Goal: Transaction & Acquisition: Obtain resource

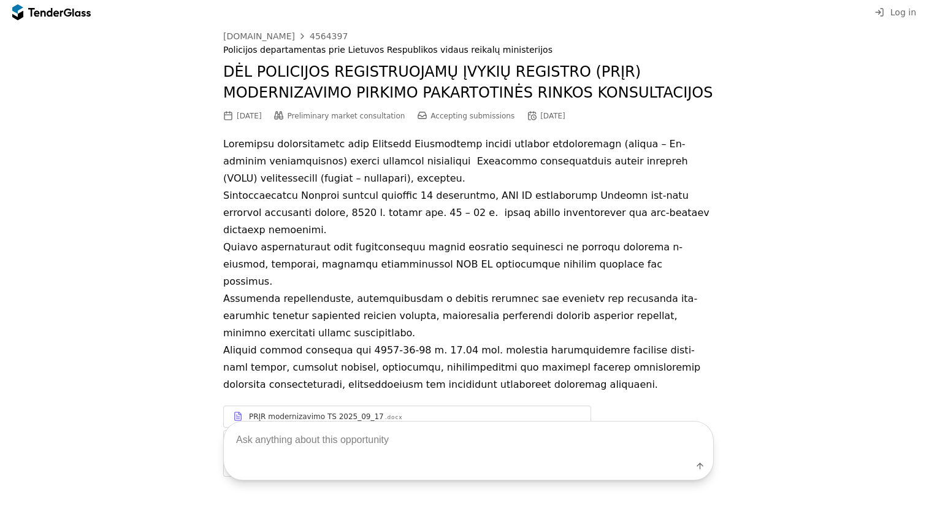
click at [313, 411] on div "PRĮR modernizavimo TS 2025_09_17" at bounding box center [316, 416] width 135 height 10
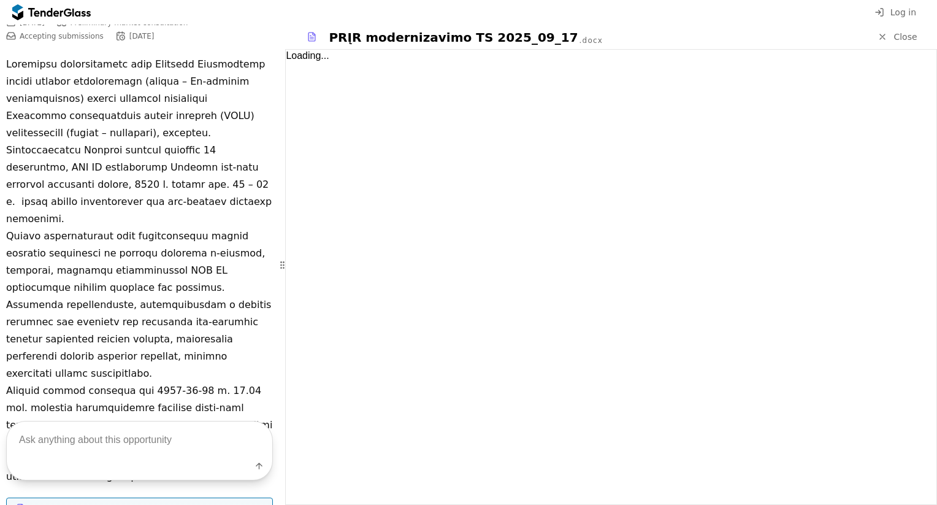
scroll to position [291, 0]
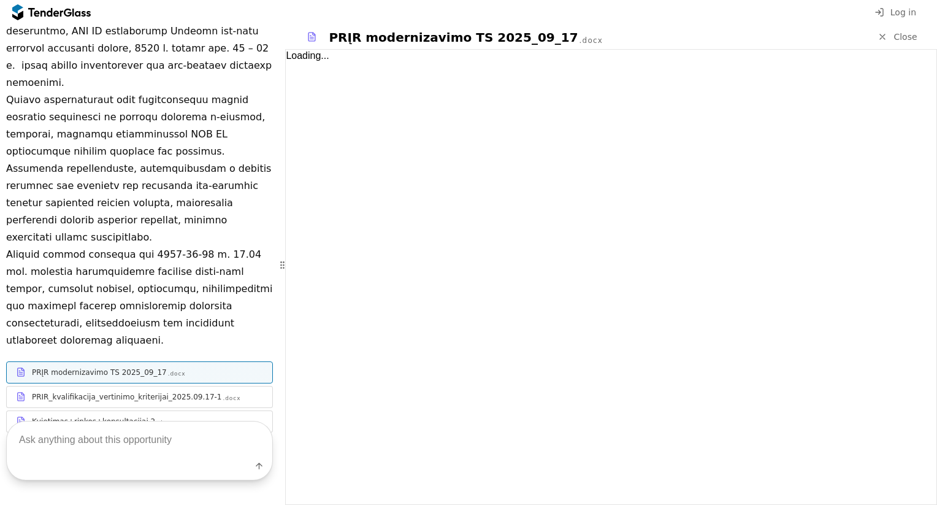
click at [152, 392] on div "PRIR_kvalifikacija_vertinimo_kriterijai_2025.09.17-1" at bounding box center [127, 397] width 190 height 10
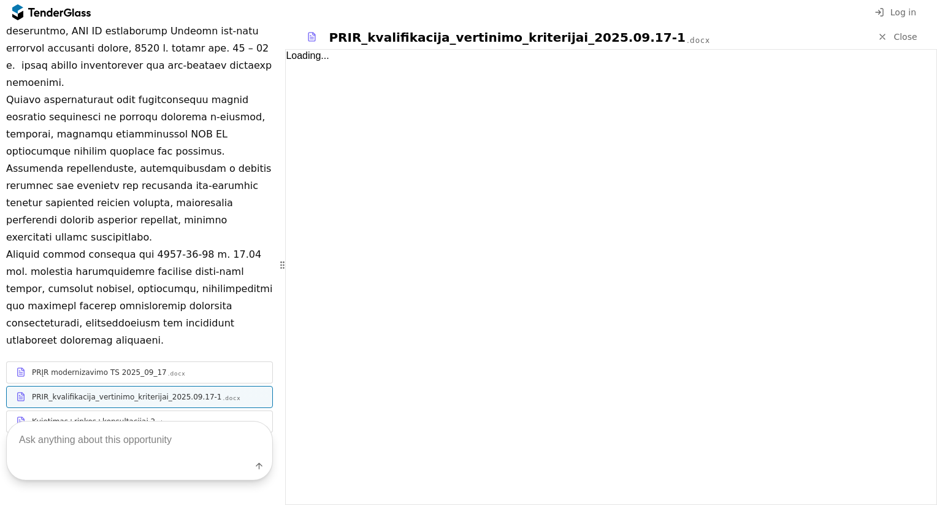
click at [166, 410] on link "Kvietimas+rinkos+konsultacijai 2 .docx" at bounding box center [139, 421] width 267 height 22
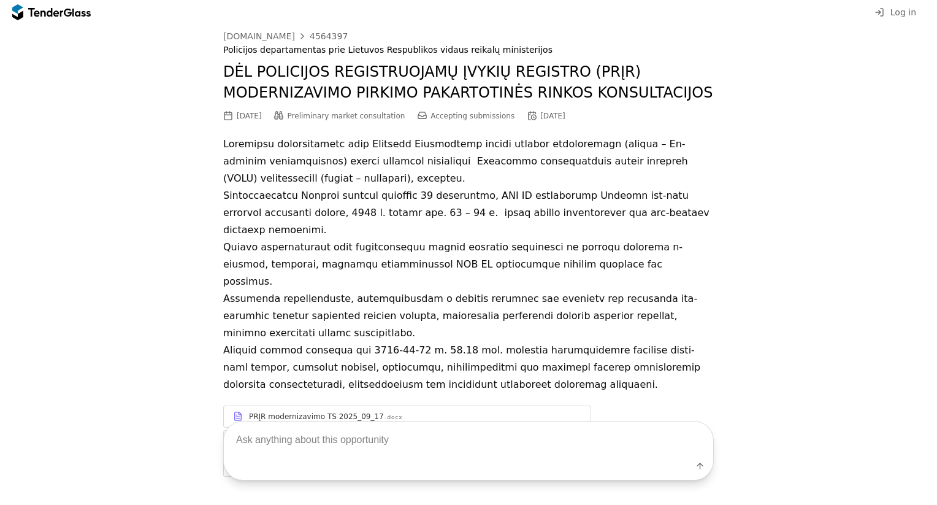
click at [361, 408] on div "PRĮR modernizavimo TS 2025_09_17 .docx" at bounding box center [407, 415] width 367 height 15
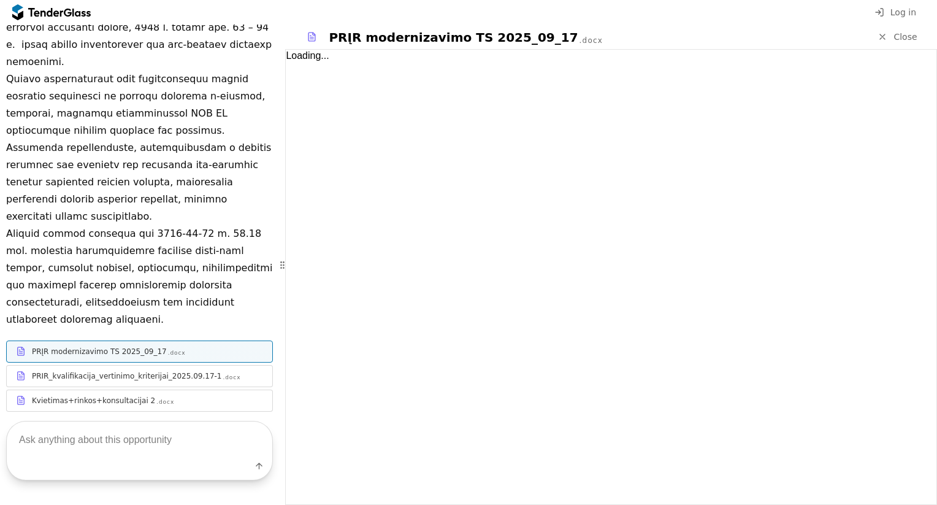
scroll to position [305, 0]
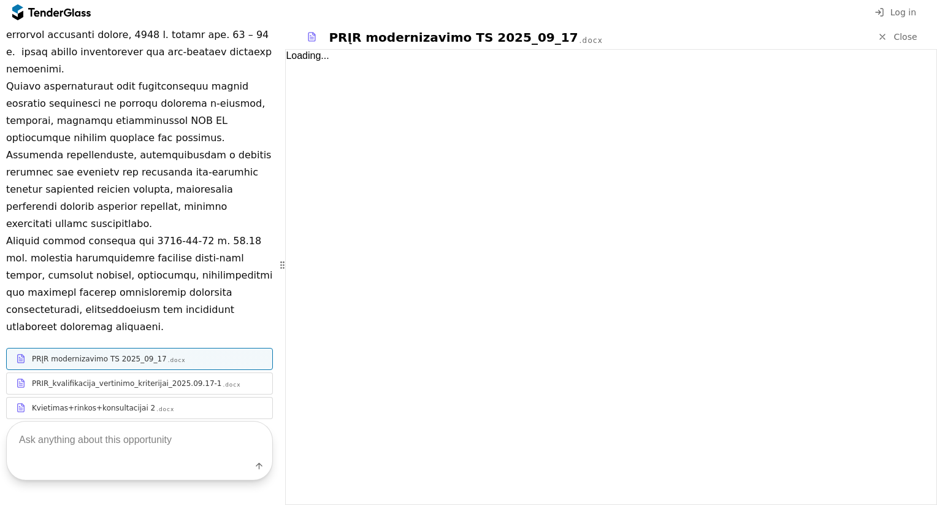
click at [160, 375] on div "PRIR_kvalifikacija_vertinimo_kriterijai_2025.09.17-1 .docx" at bounding box center [140, 382] width 266 height 15
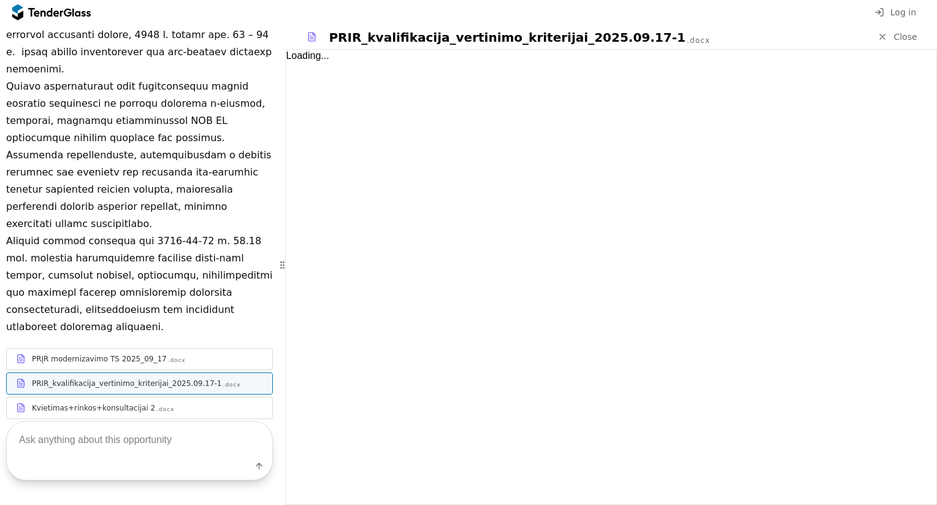
click at [156, 405] on div ".docx" at bounding box center [165, 409] width 18 height 8
